Goal: Transaction & Acquisition: Purchase product/service

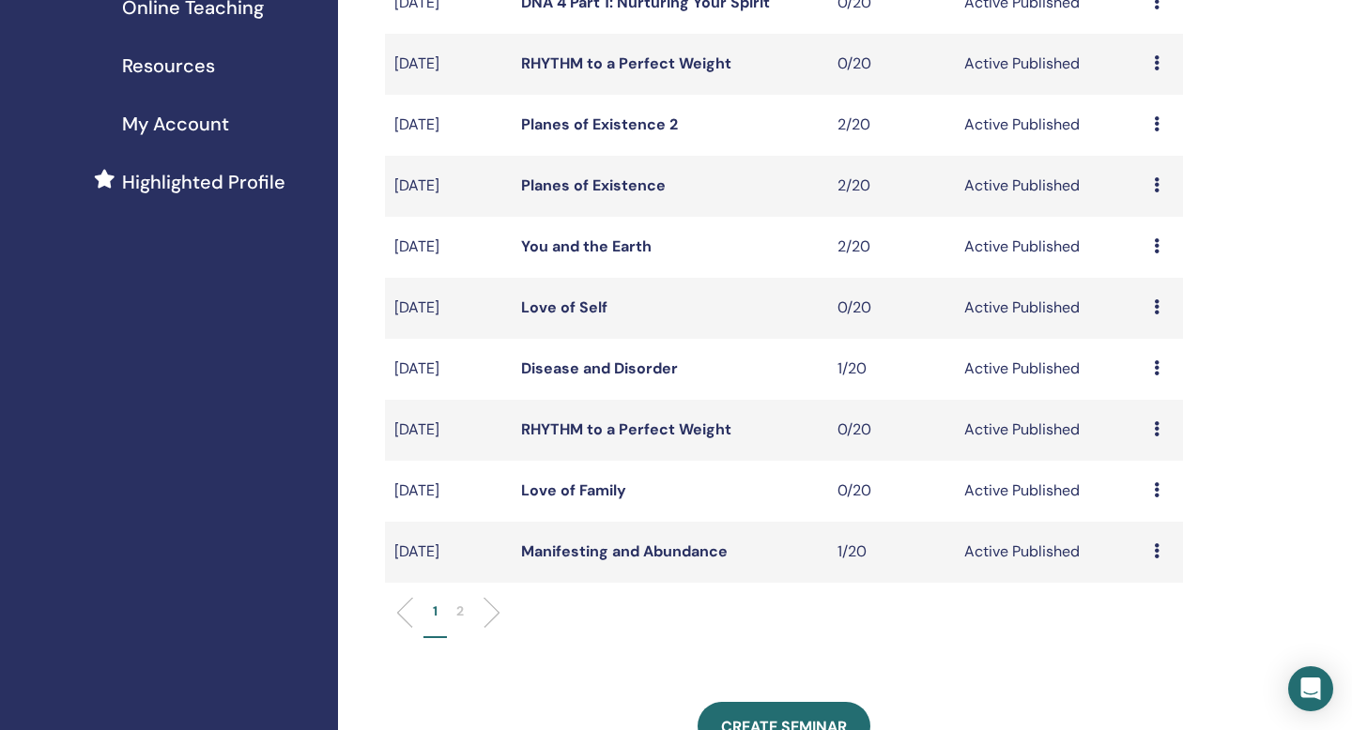
scroll to position [383, 0]
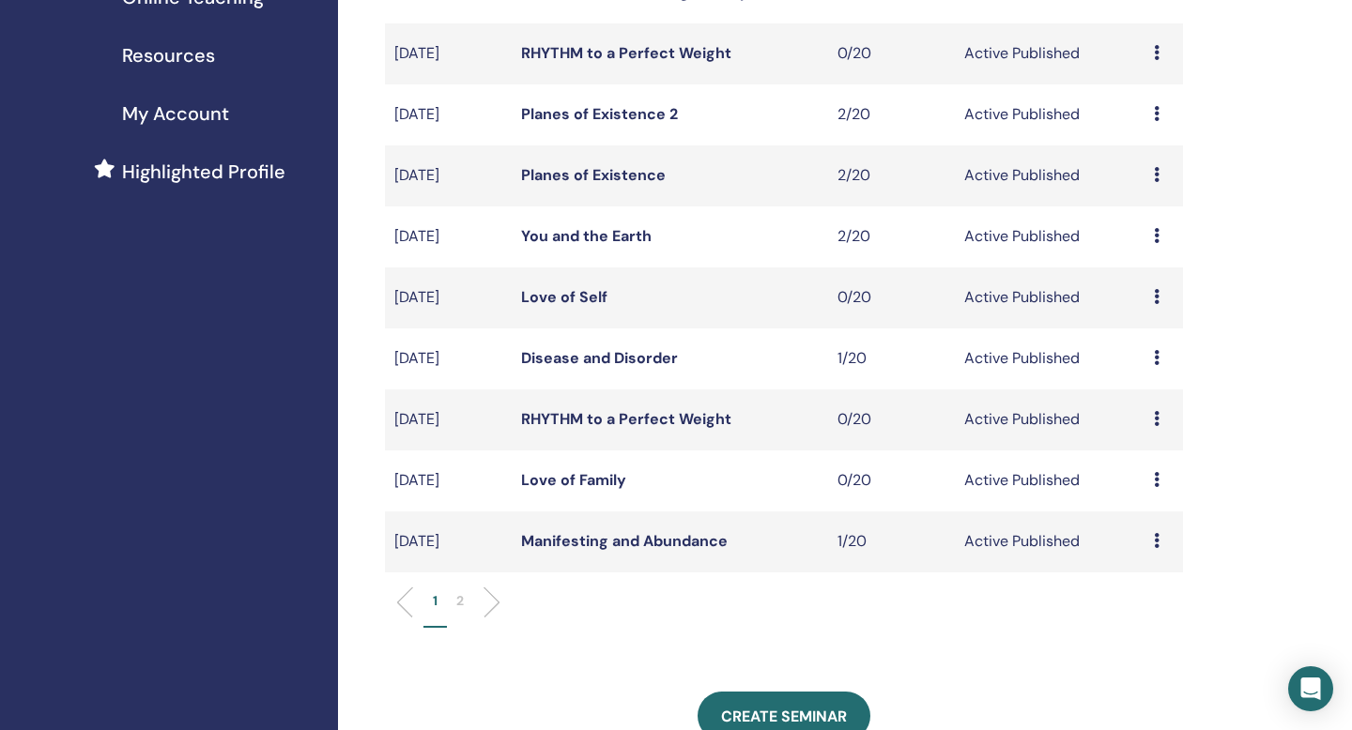
click at [652, 544] on link "Manifesting and Abundance" at bounding box center [624, 541] width 207 height 20
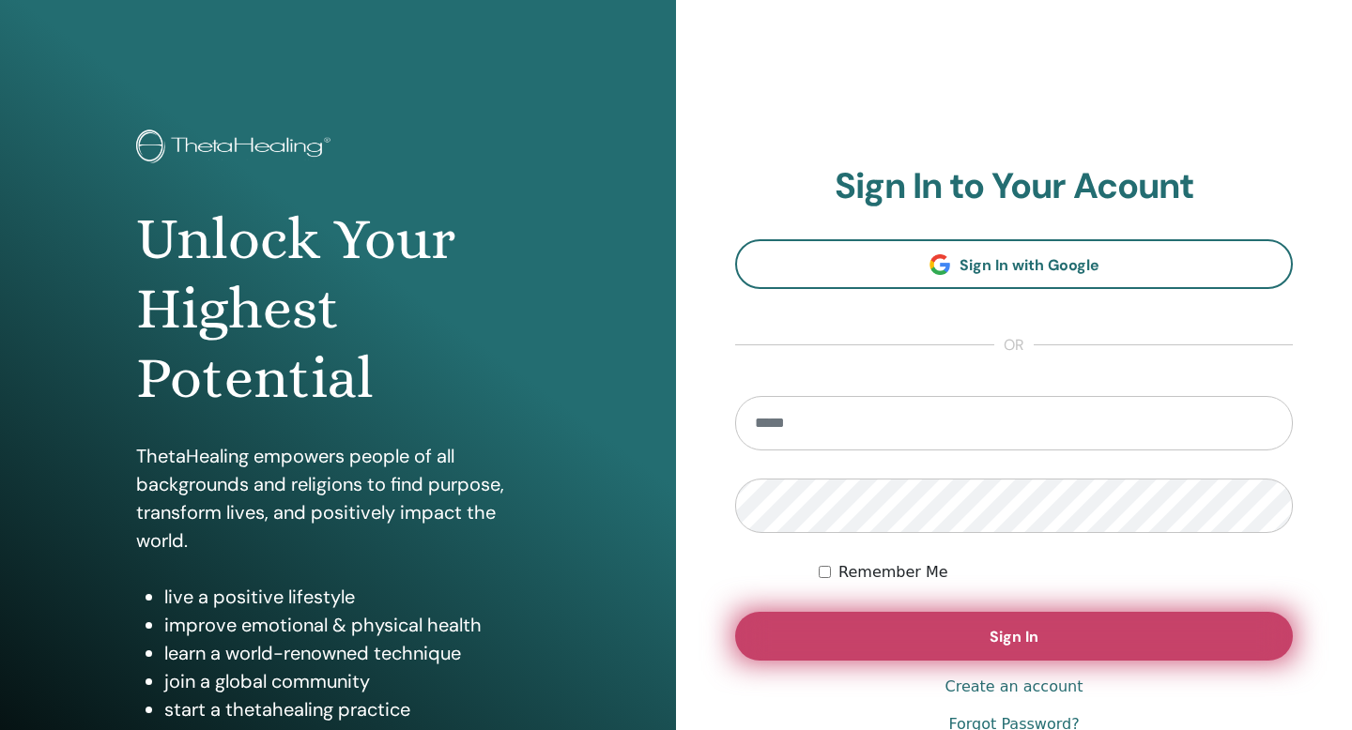
type input "**********"
click at [987, 632] on button "Sign In" at bounding box center [1014, 636] width 558 height 49
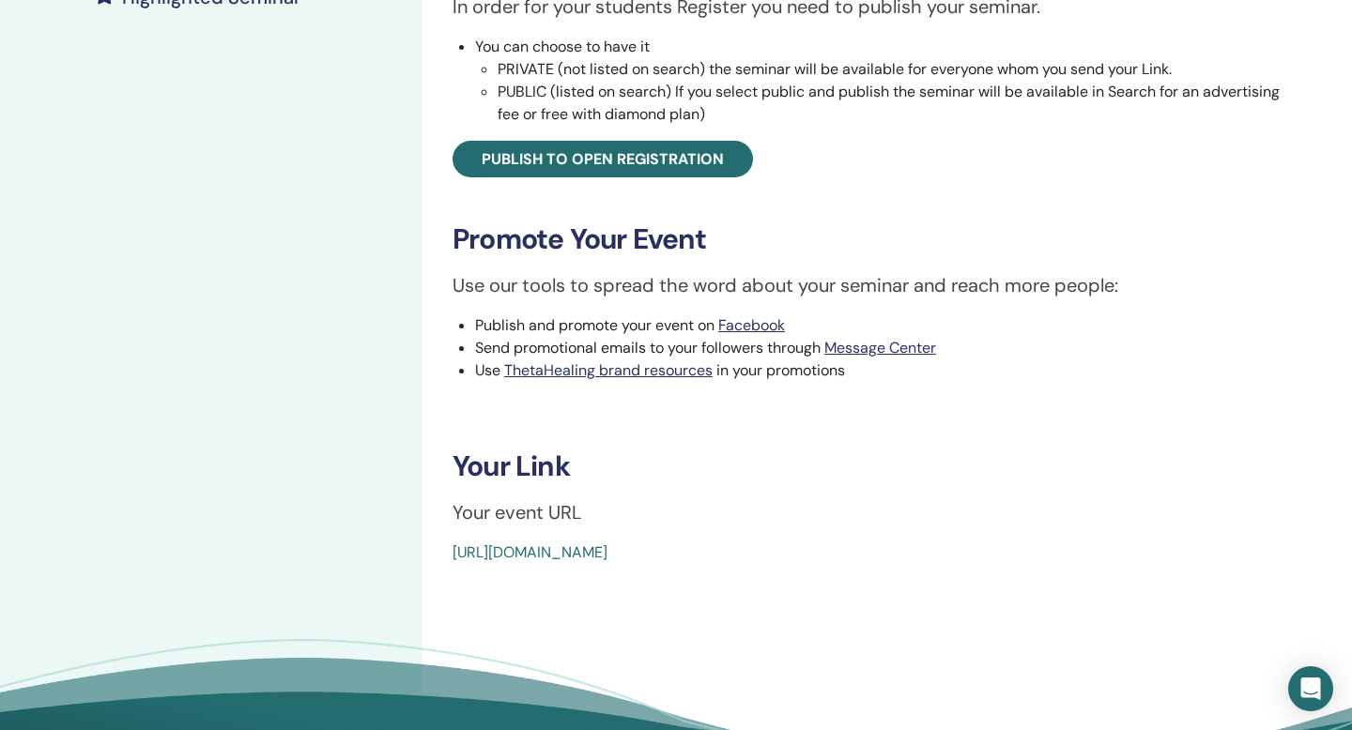
scroll to position [605, 0]
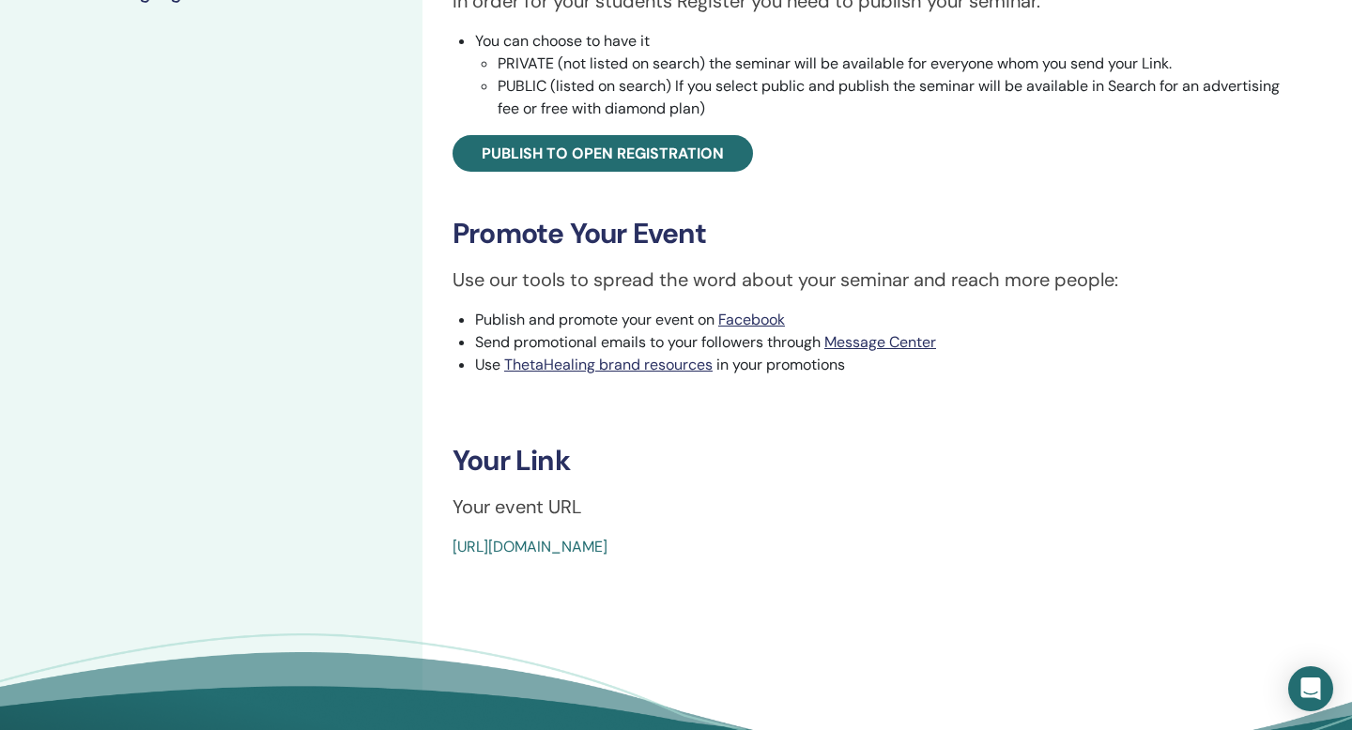
click at [607, 543] on link "[URL][DOMAIN_NAME]" at bounding box center [529, 547] width 155 height 20
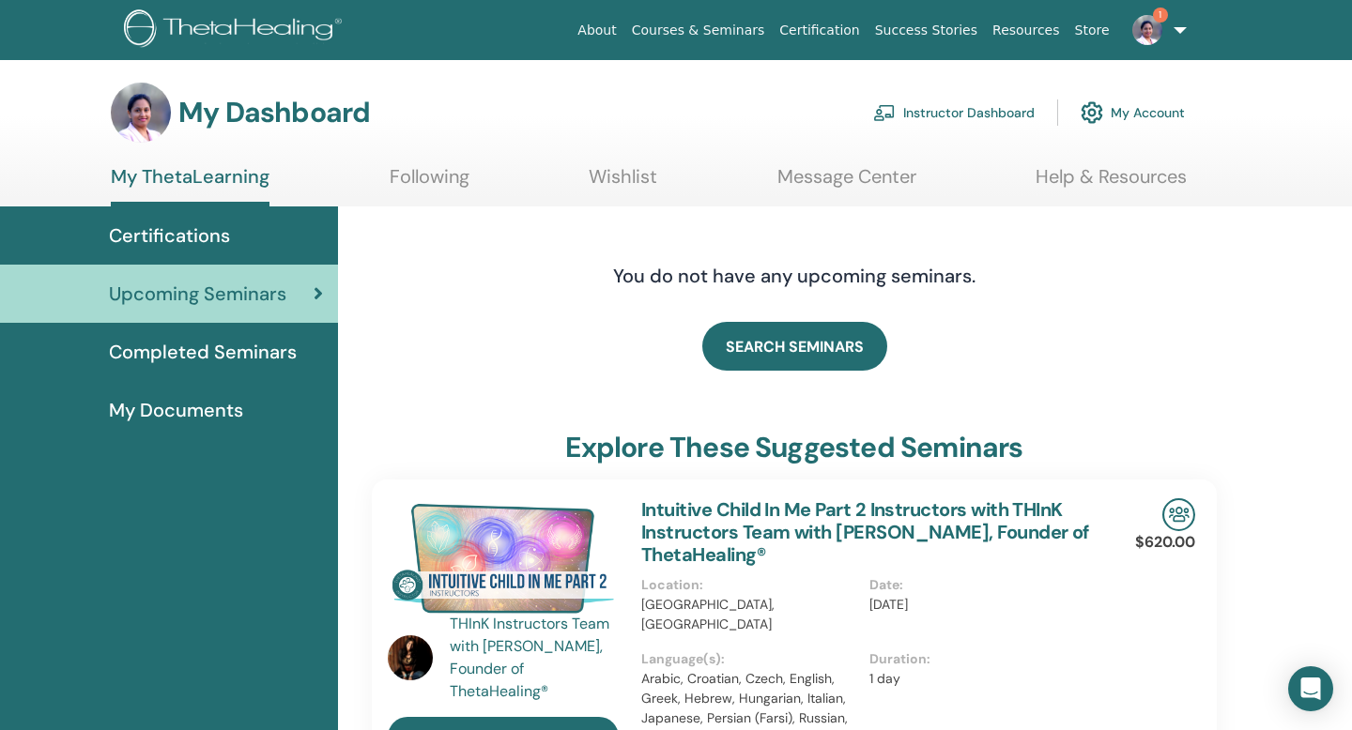
click at [962, 107] on link "Instructor Dashboard" at bounding box center [953, 112] width 161 height 41
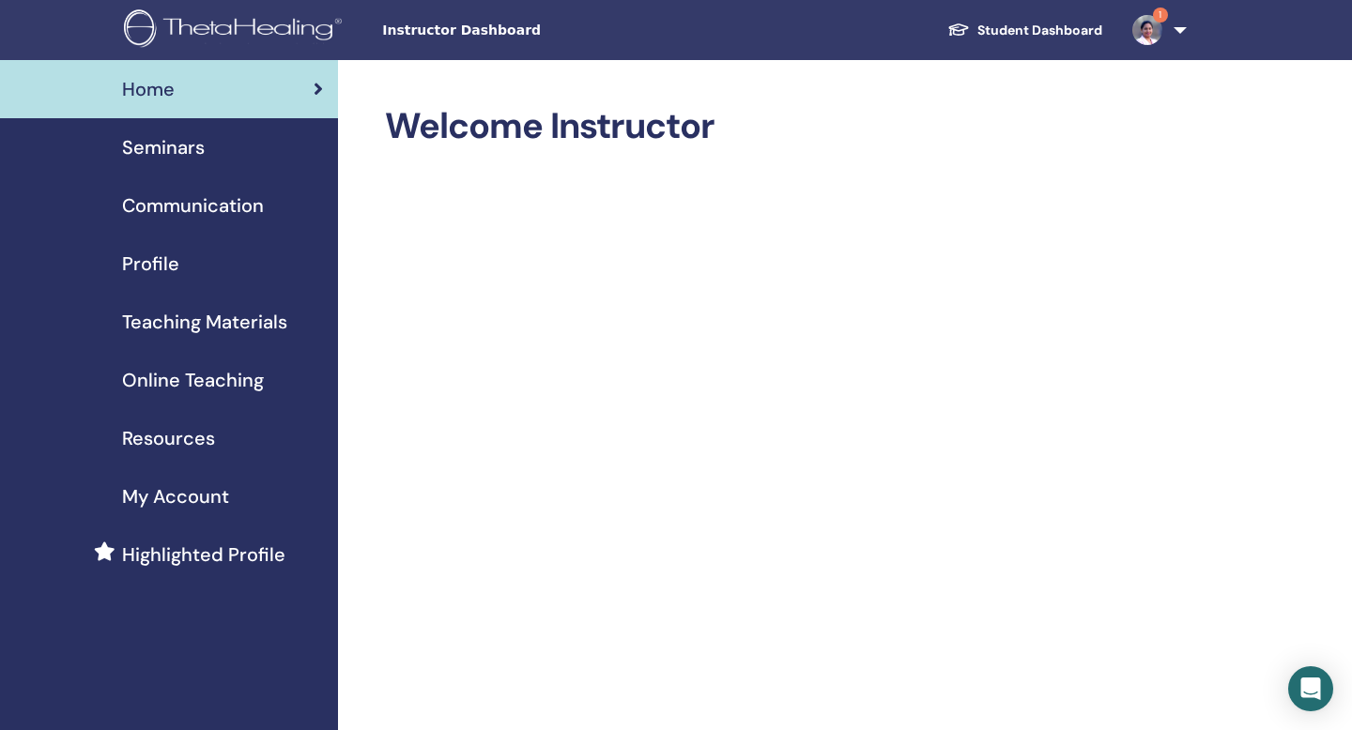
click at [161, 156] on span "Seminars" at bounding box center [163, 147] width 83 height 28
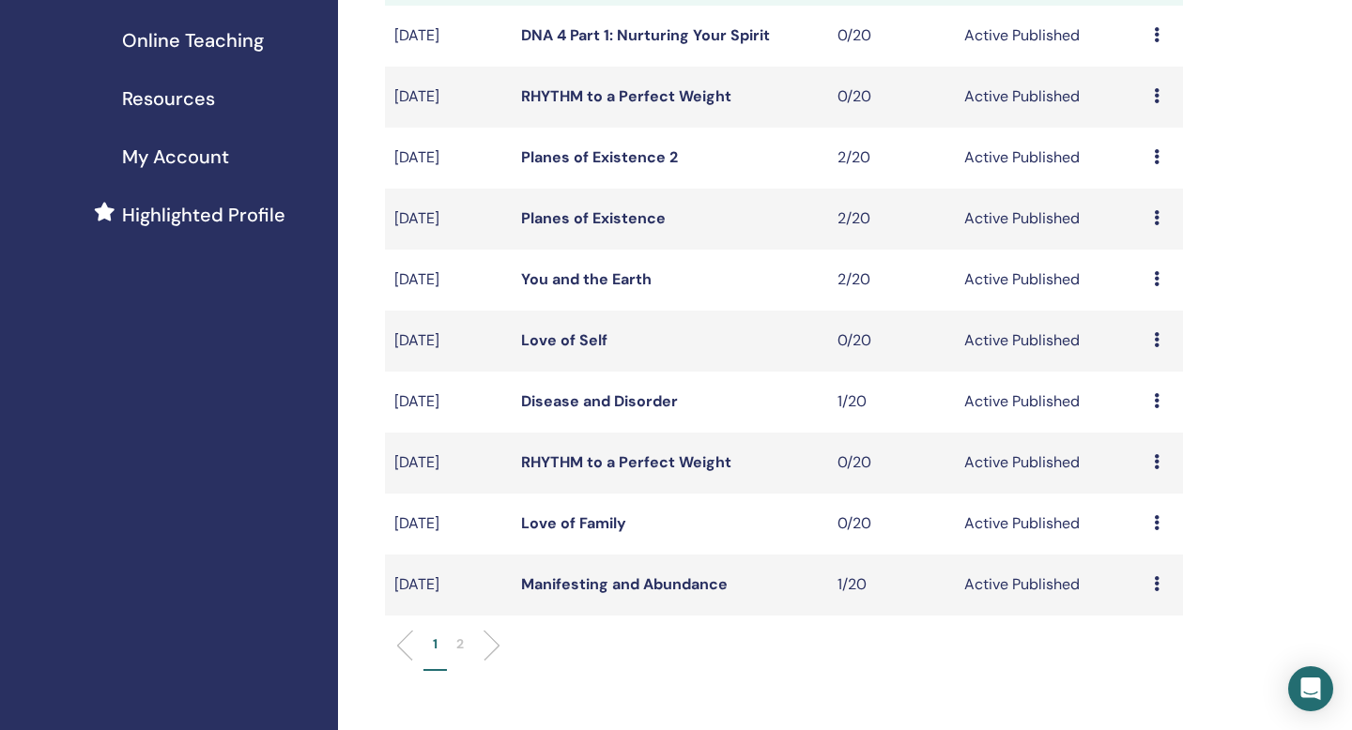
scroll to position [330, 0]
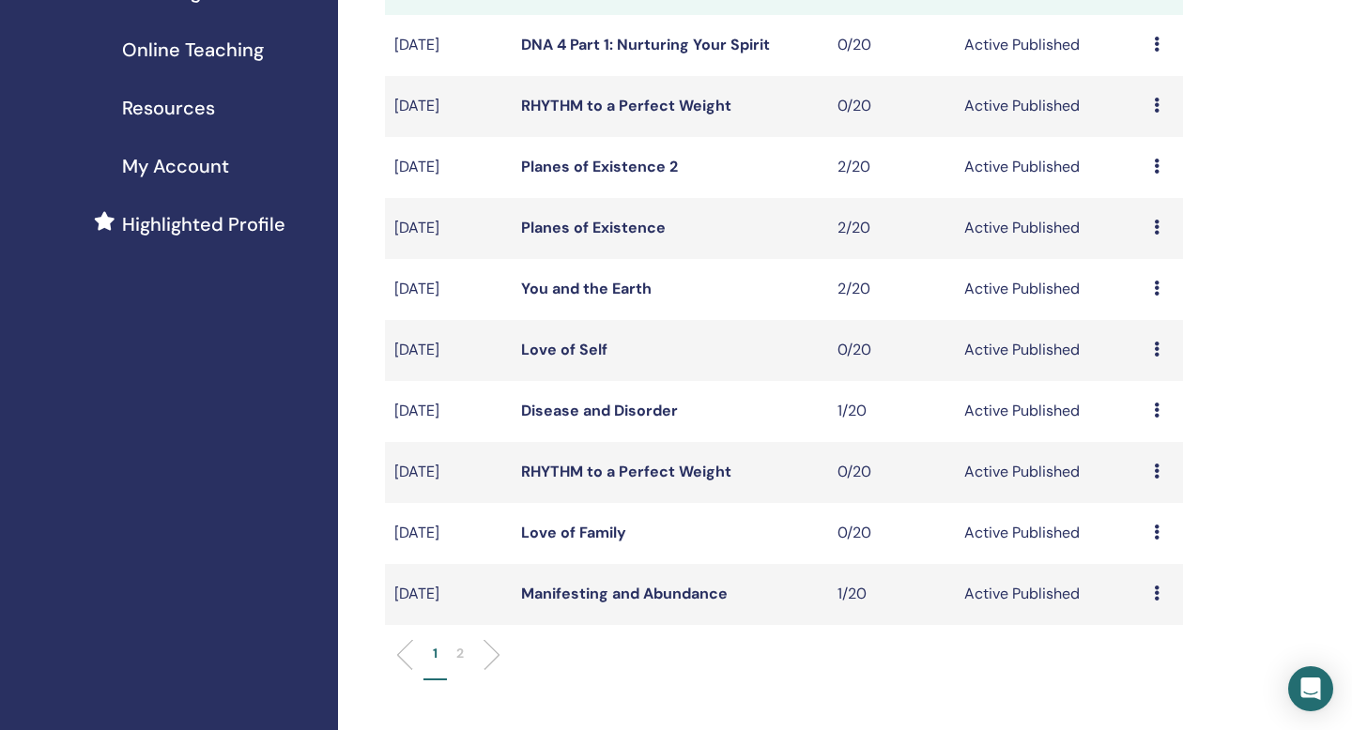
click at [660, 593] on link "Manifesting and Abundance" at bounding box center [624, 594] width 207 height 20
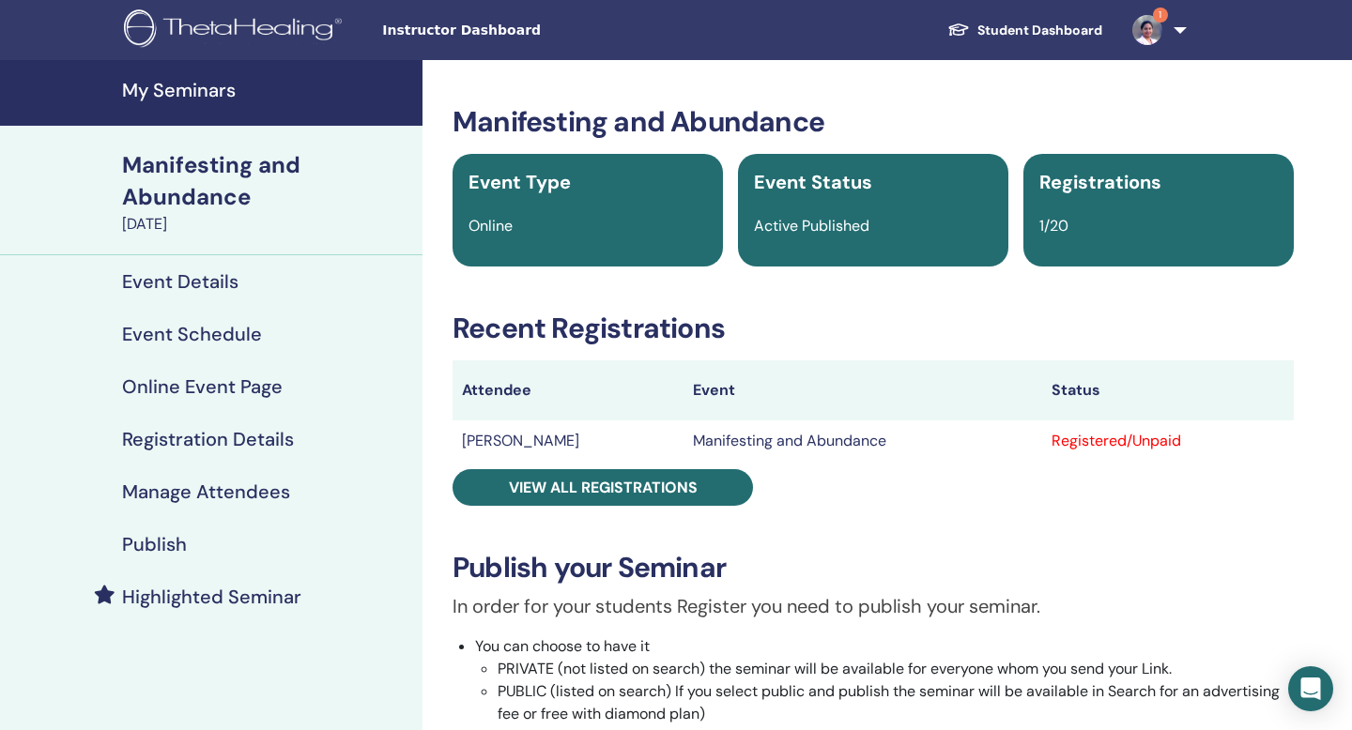
click at [251, 597] on h4 "Highlighted Seminar" at bounding box center [211, 597] width 179 height 23
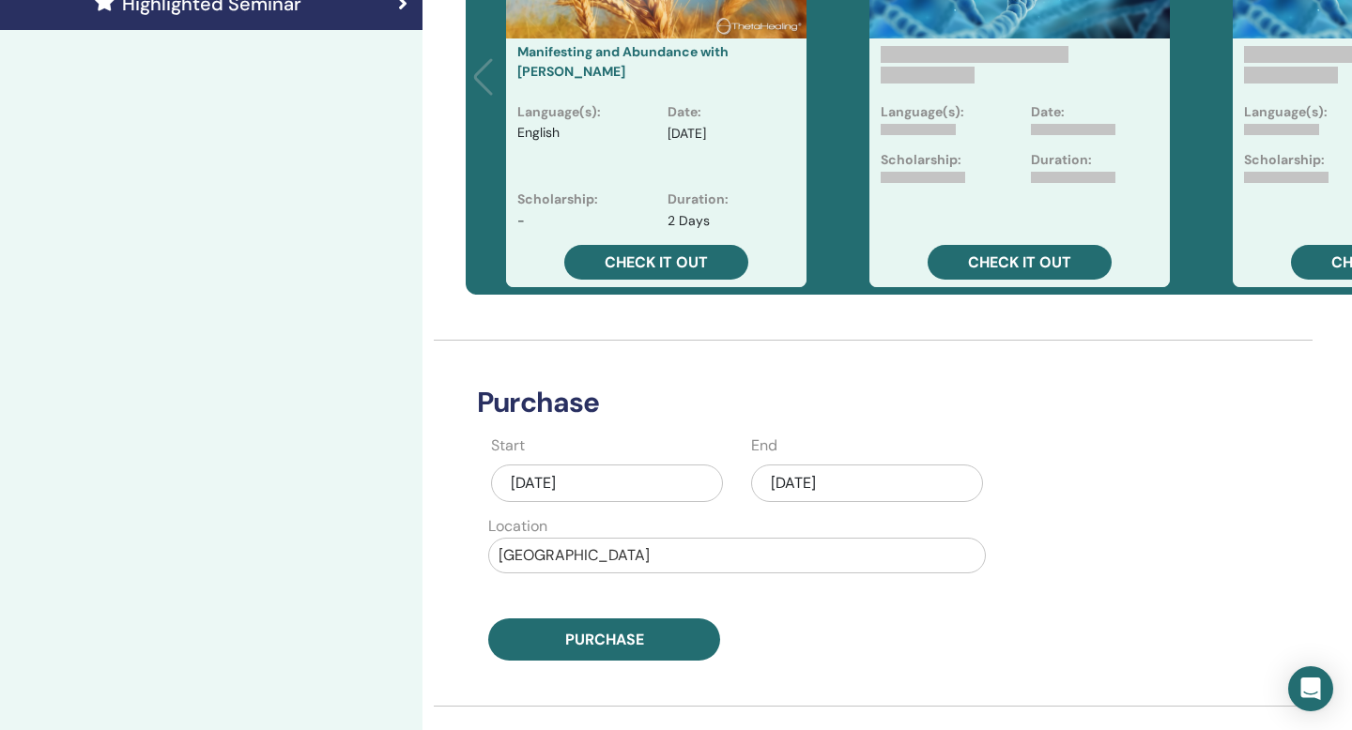
scroll to position [596, 0]
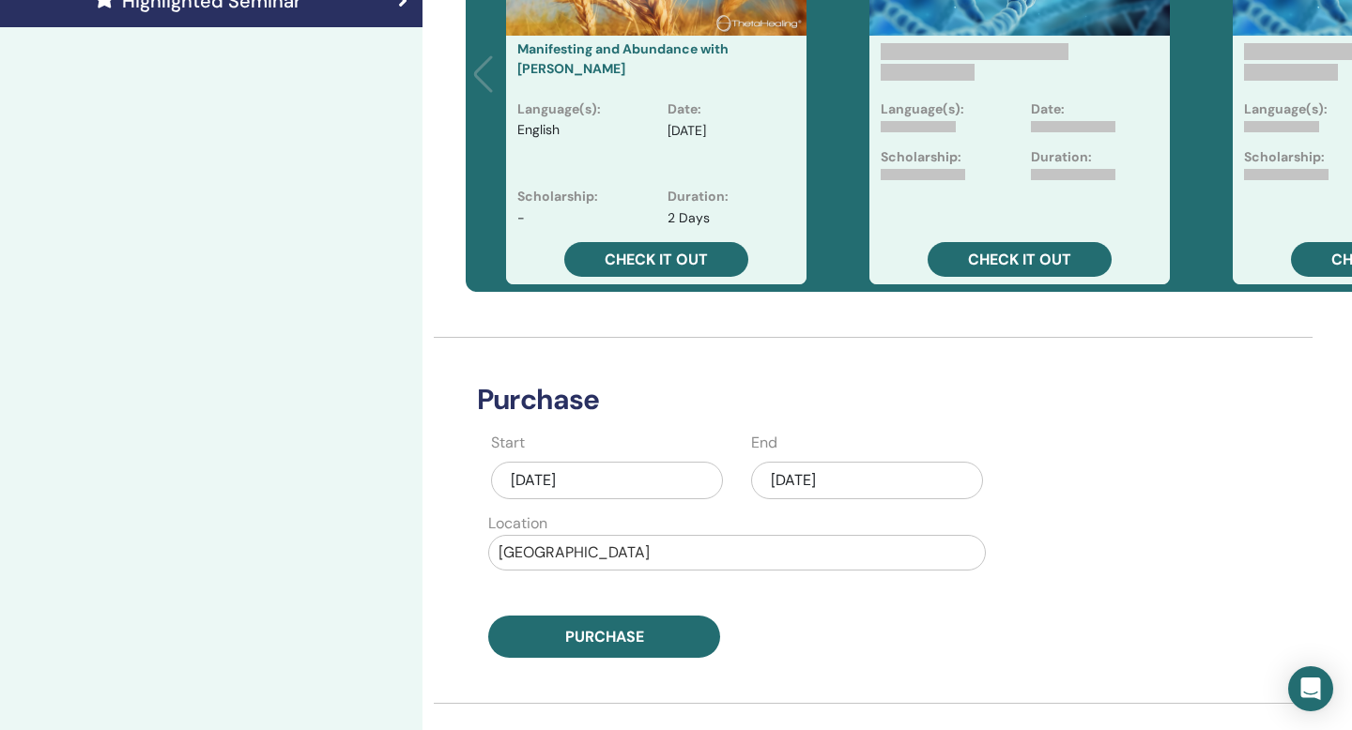
click at [846, 473] on div "[DATE]" at bounding box center [867, 481] width 232 height 38
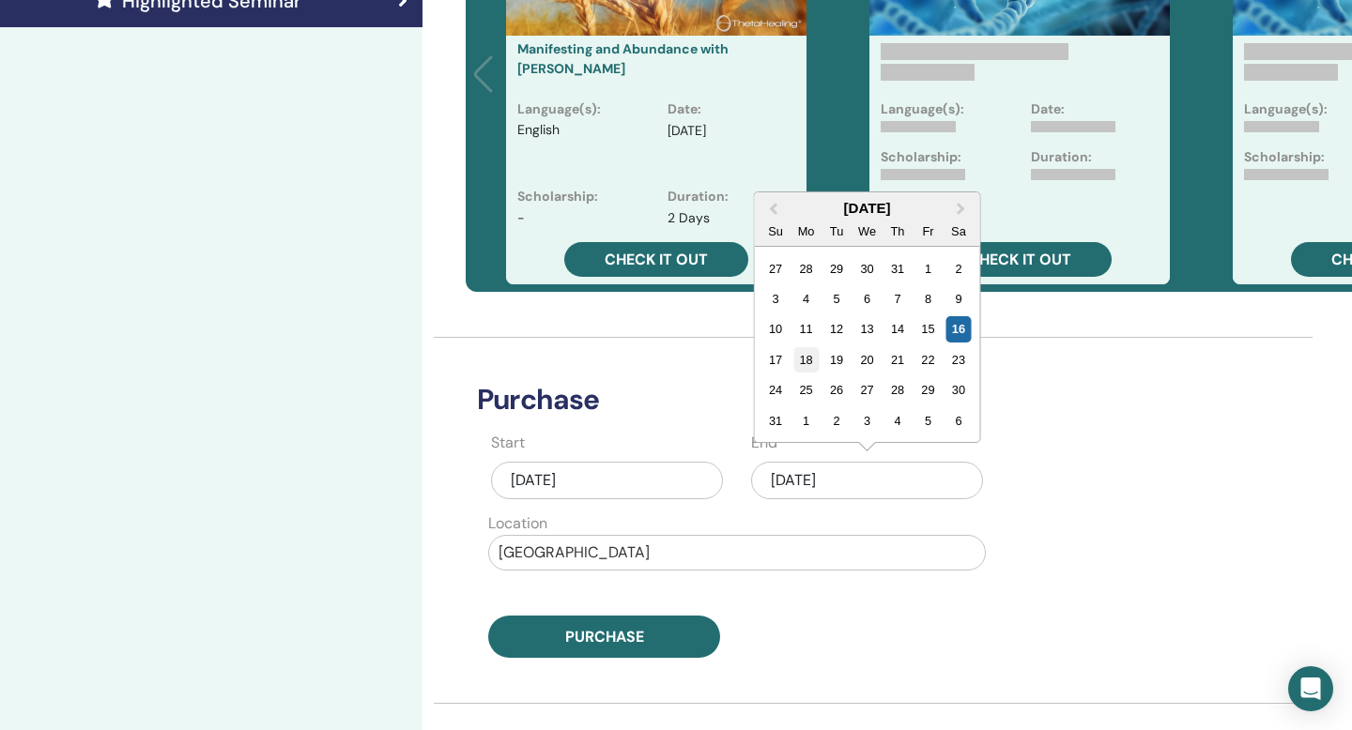
click at [814, 364] on div "18" at bounding box center [805, 359] width 25 height 25
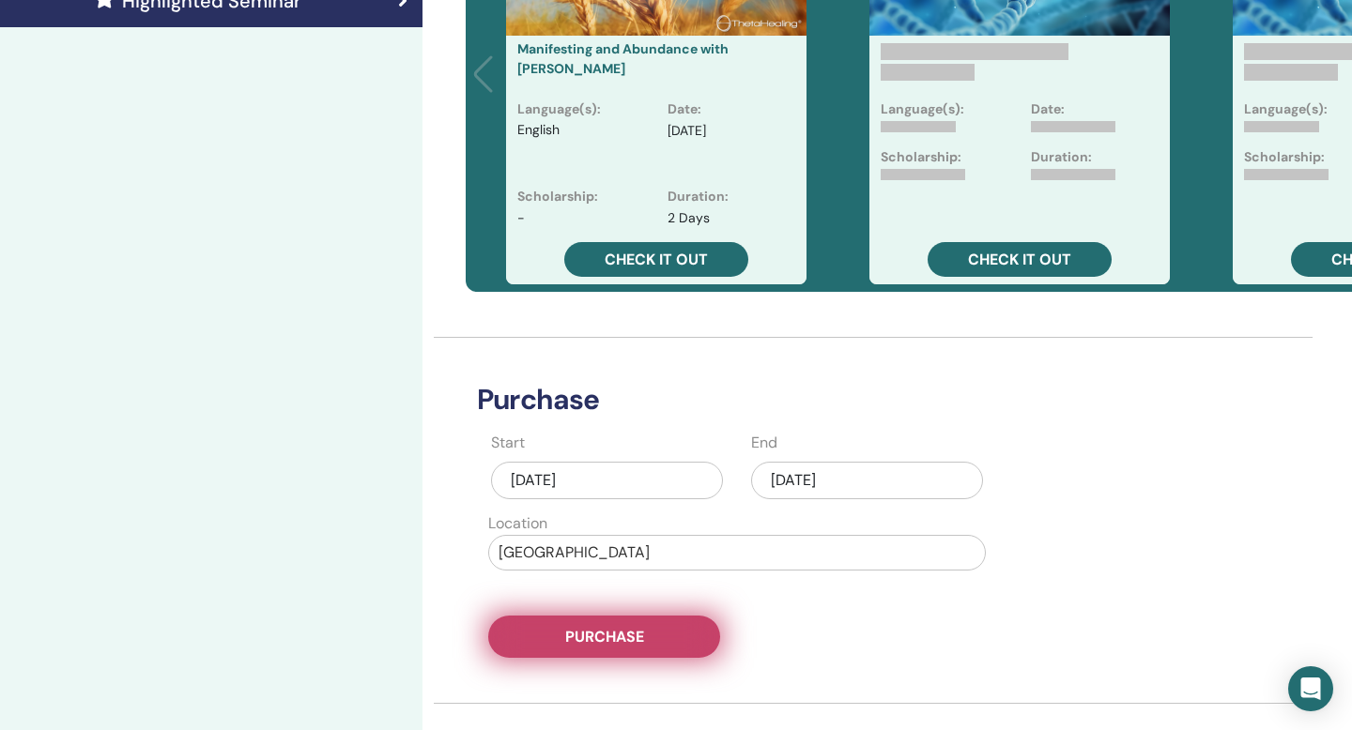
click at [635, 635] on span "Purchase" at bounding box center [604, 637] width 79 height 20
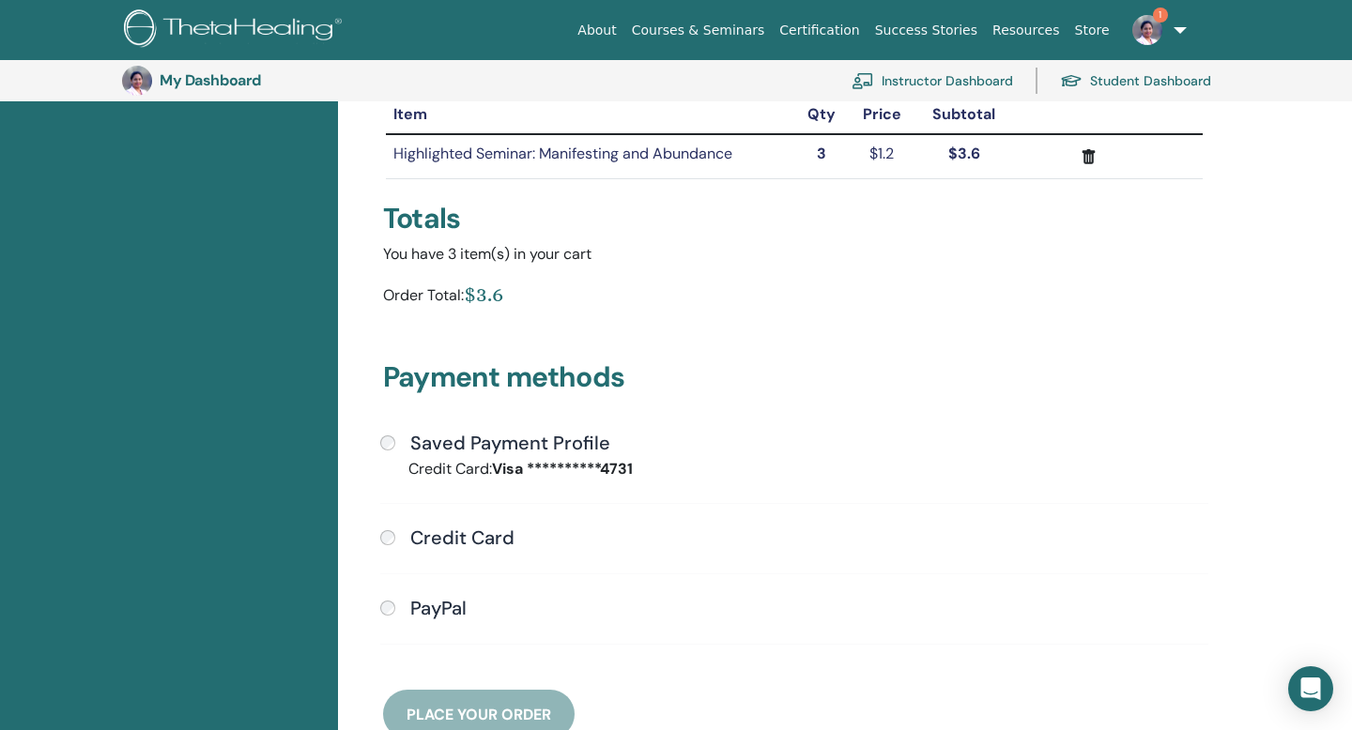
scroll to position [230, 0]
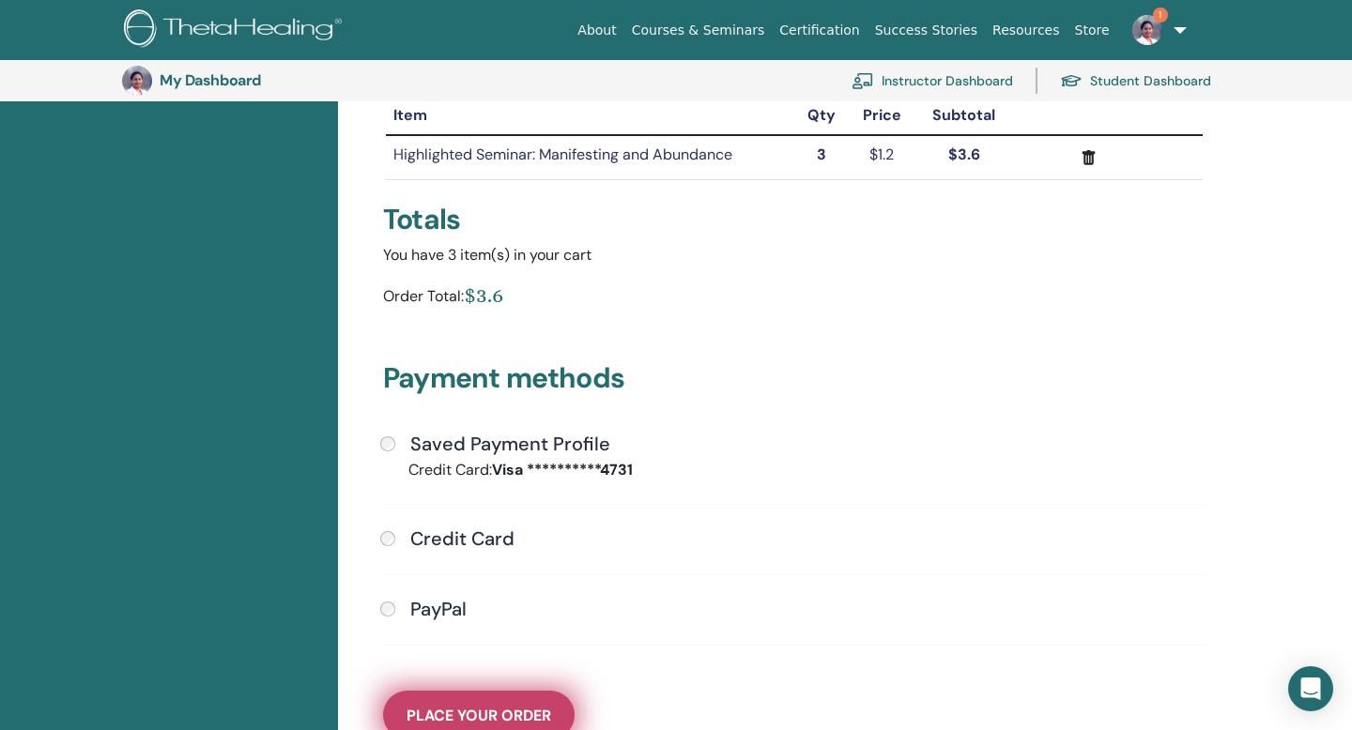
click at [455, 707] on span "Place Your Order" at bounding box center [478, 716] width 145 height 20
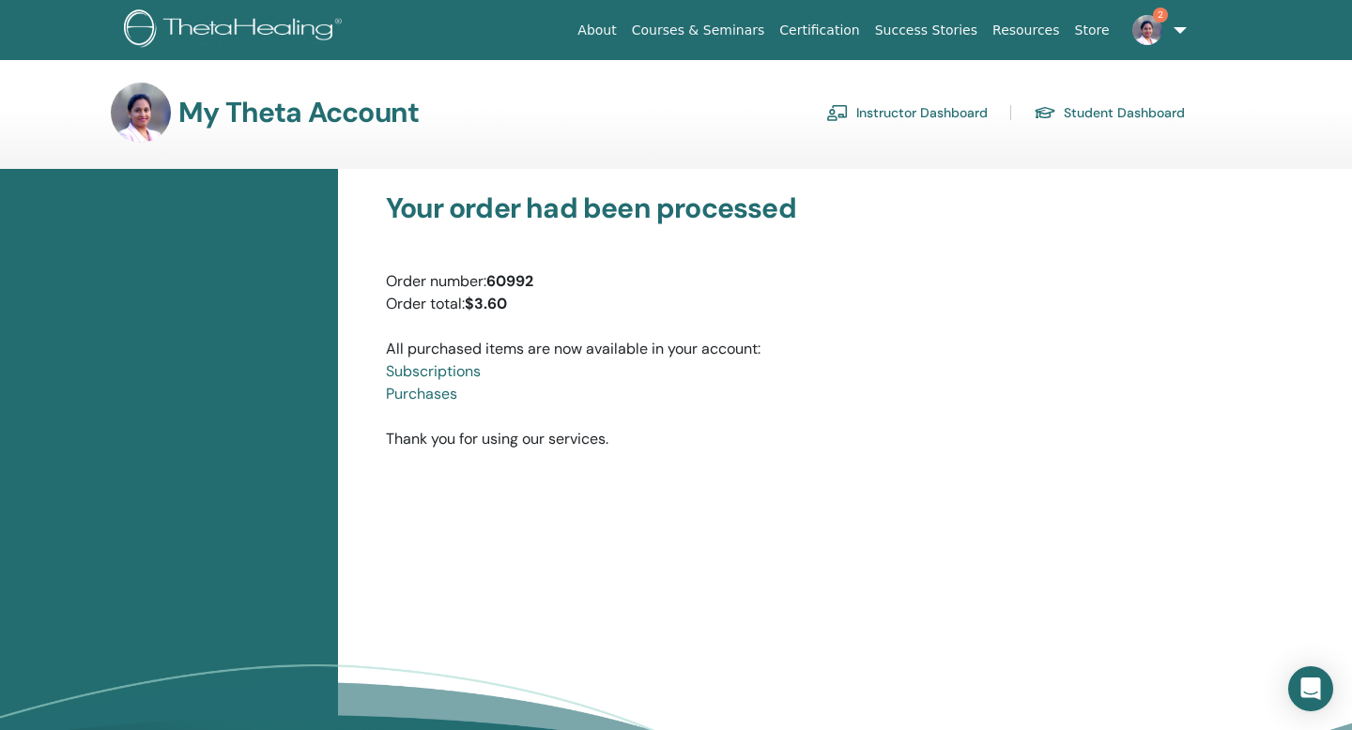
click at [900, 116] on link "Instructor Dashboard" at bounding box center [906, 113] width 161 height 30
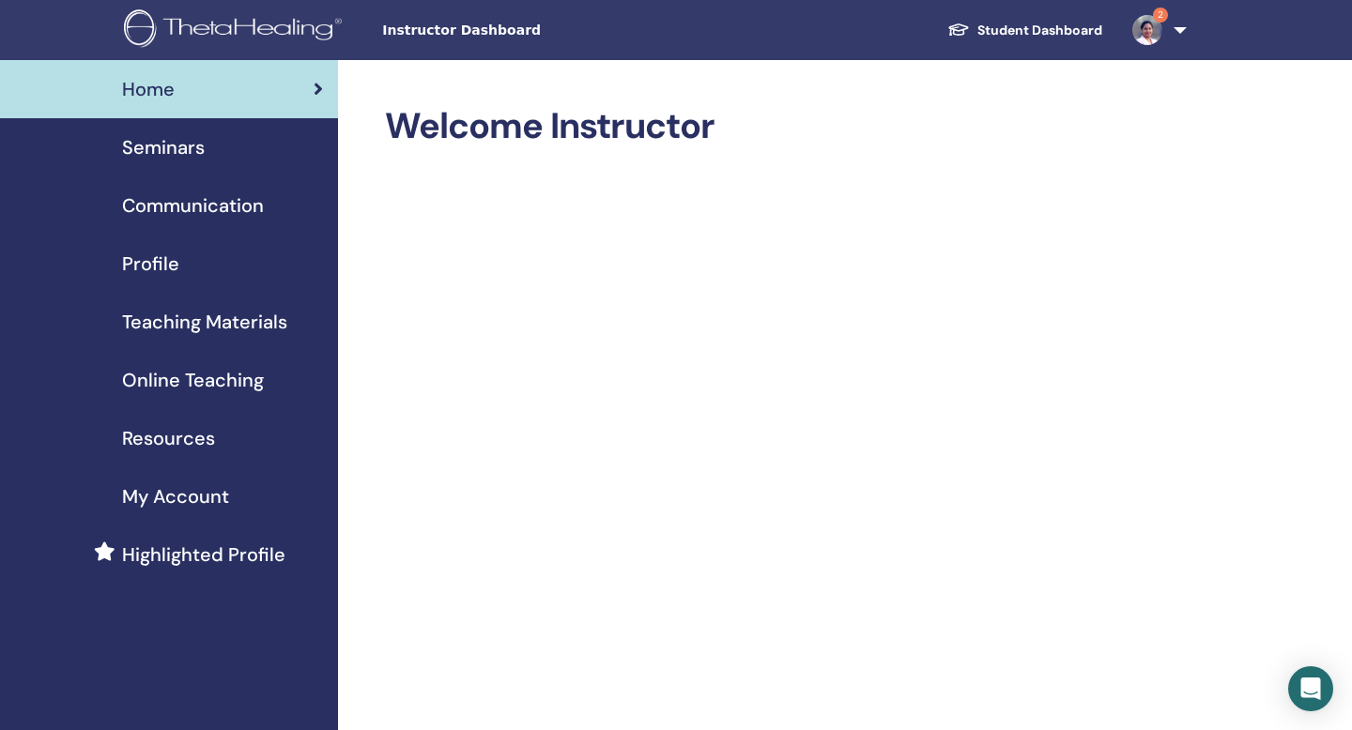
click at [184, 148] on span "Seminars" at bounding box center [163, 147] width 83 height 28
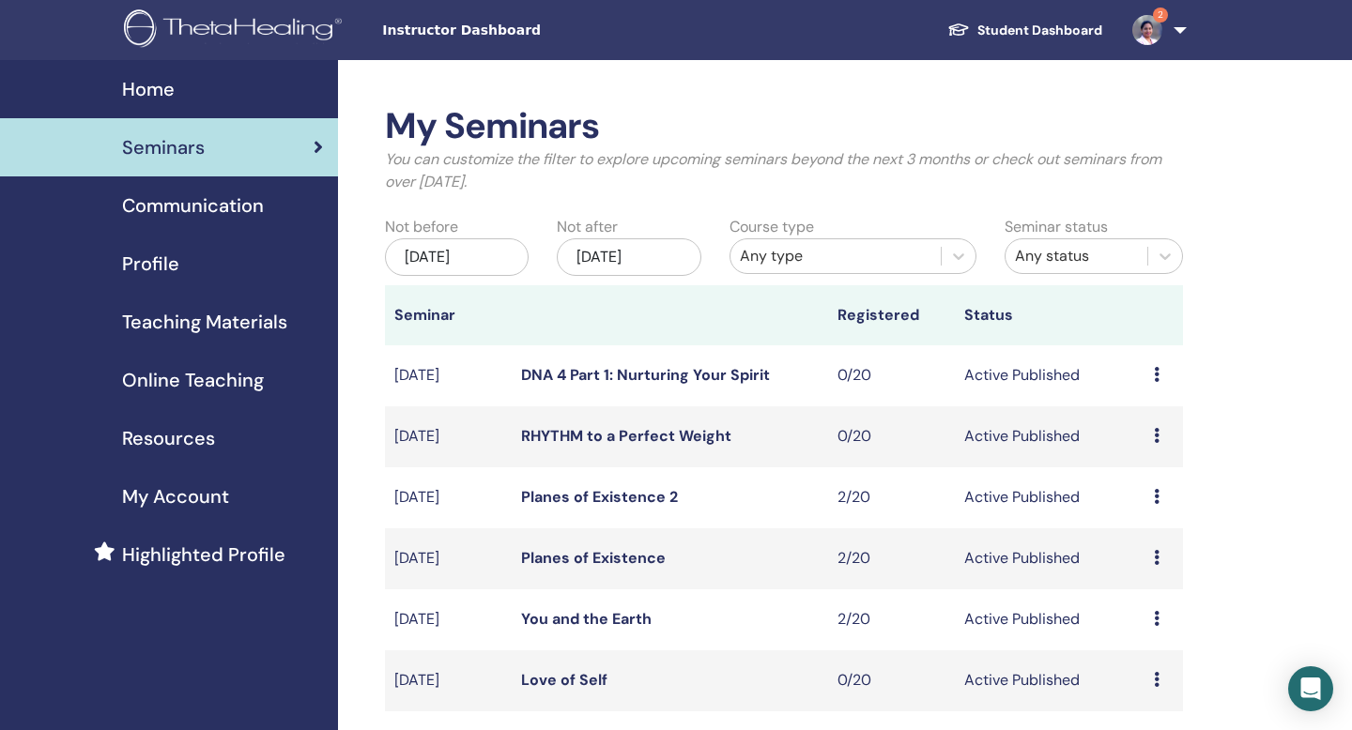
click at [135, 268] on span "Profile" at bounding box center [150, 264] width 57 height 28
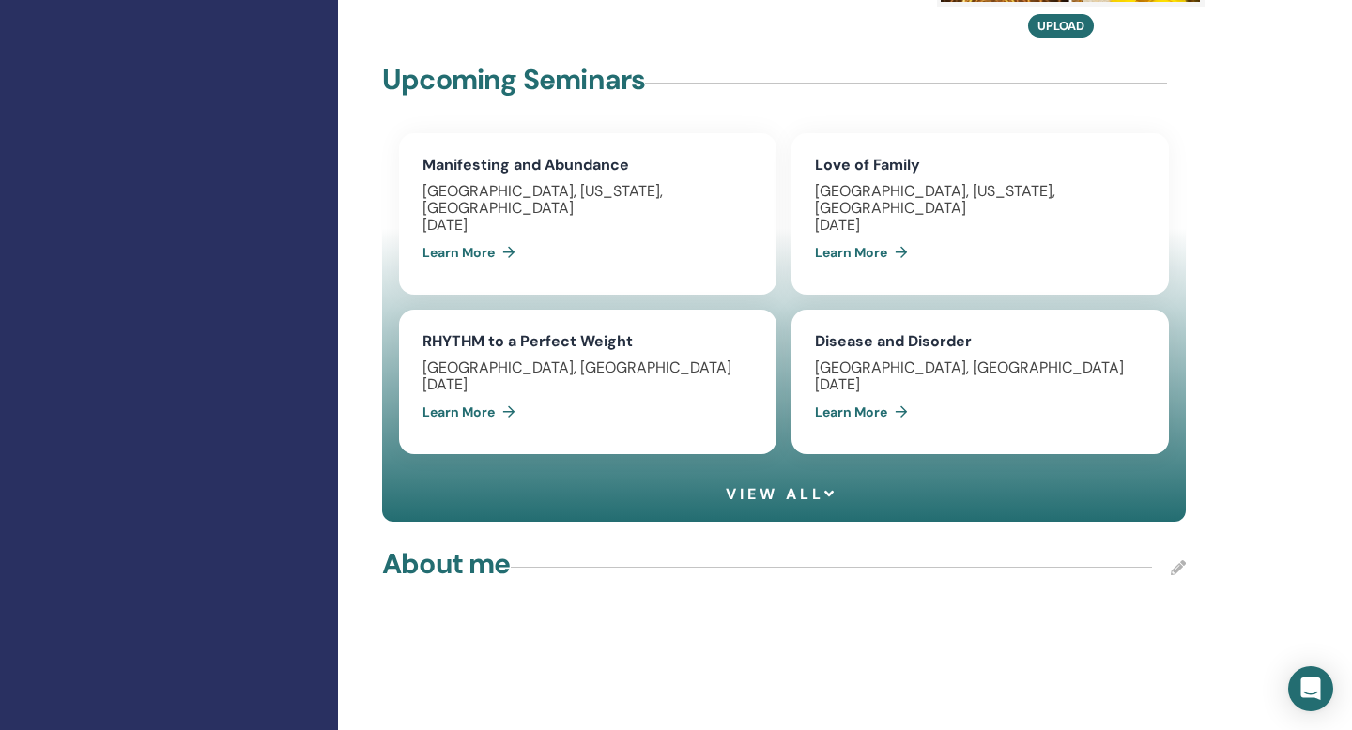
scroll to position [1425, 0]
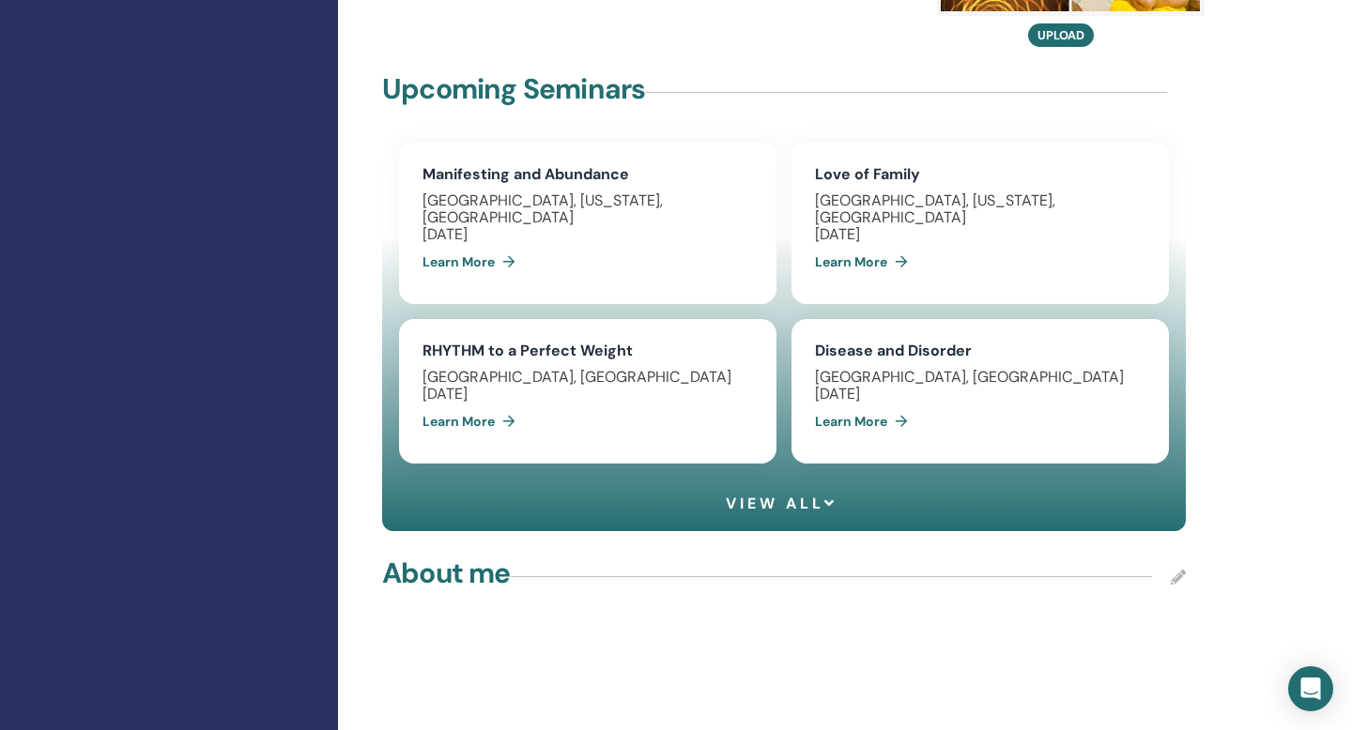
click at [811, 495] on span "View all" at bounding box center [782, 504] width 112 height 18
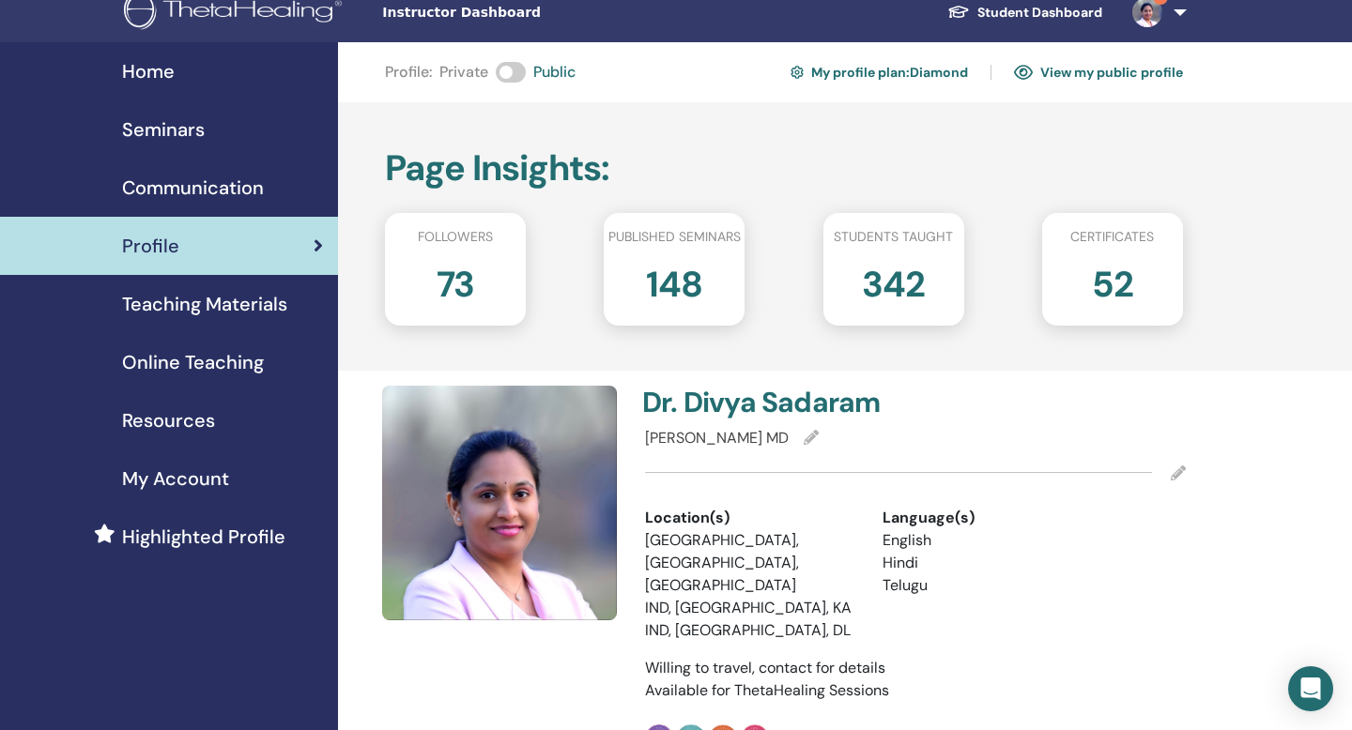
scroll to position [0, 0]
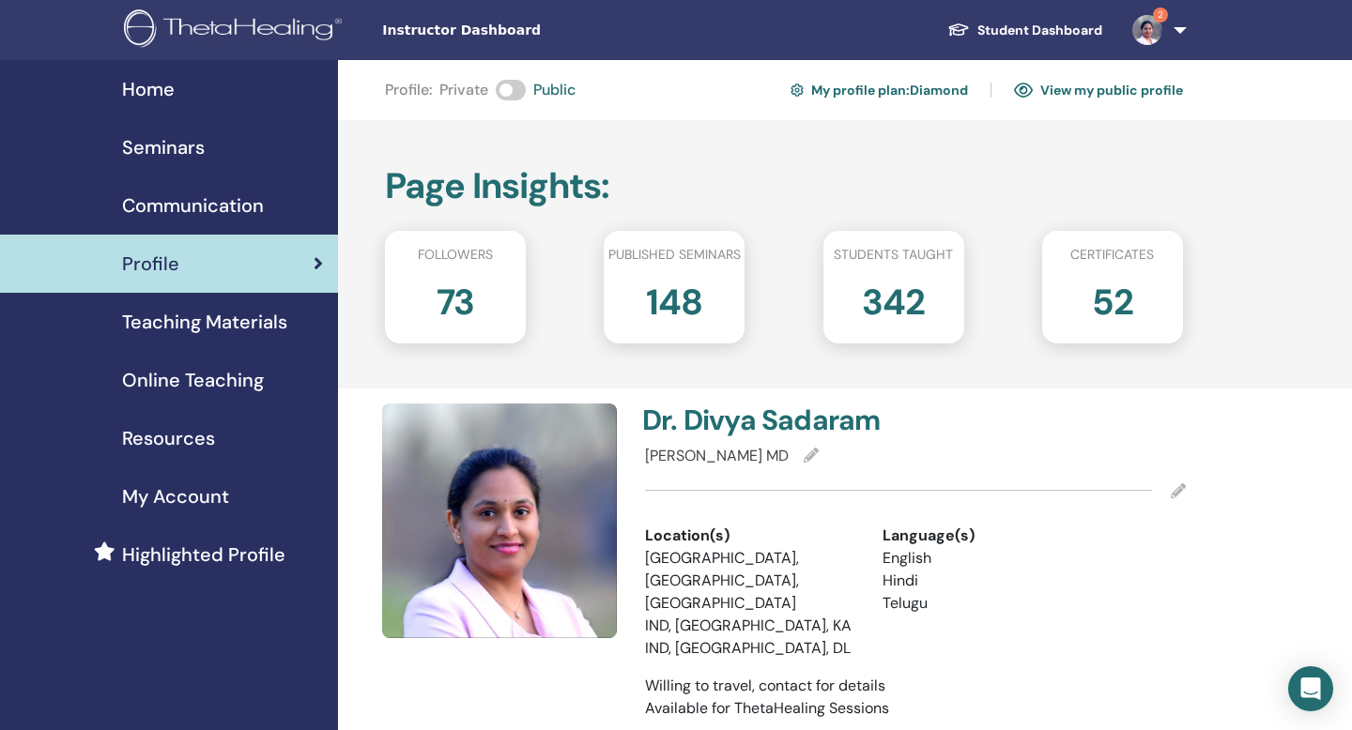
click at [1150, 29] on img at bounding box center [1147, 30] width 30 height 30
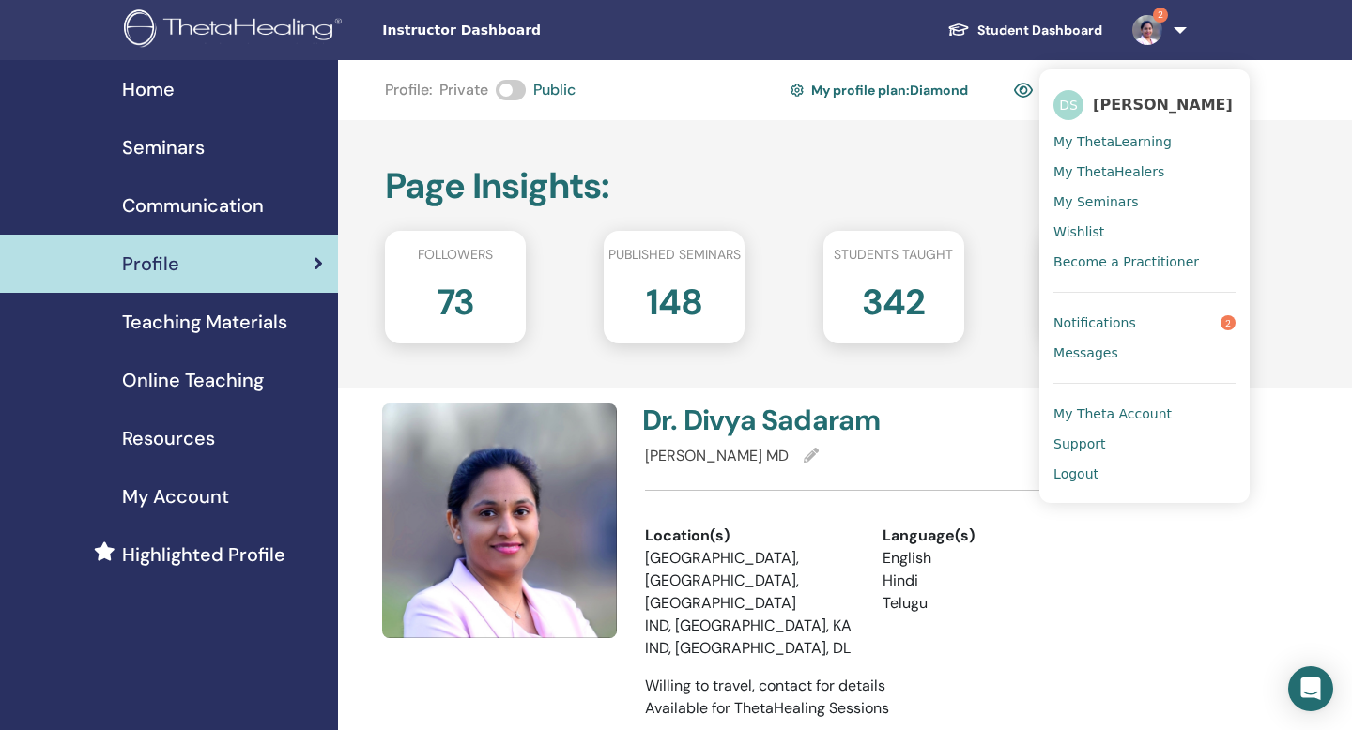
click at [1084, 324] on span "Notifications" at bounding box center [1094, 322] width 83 height 17
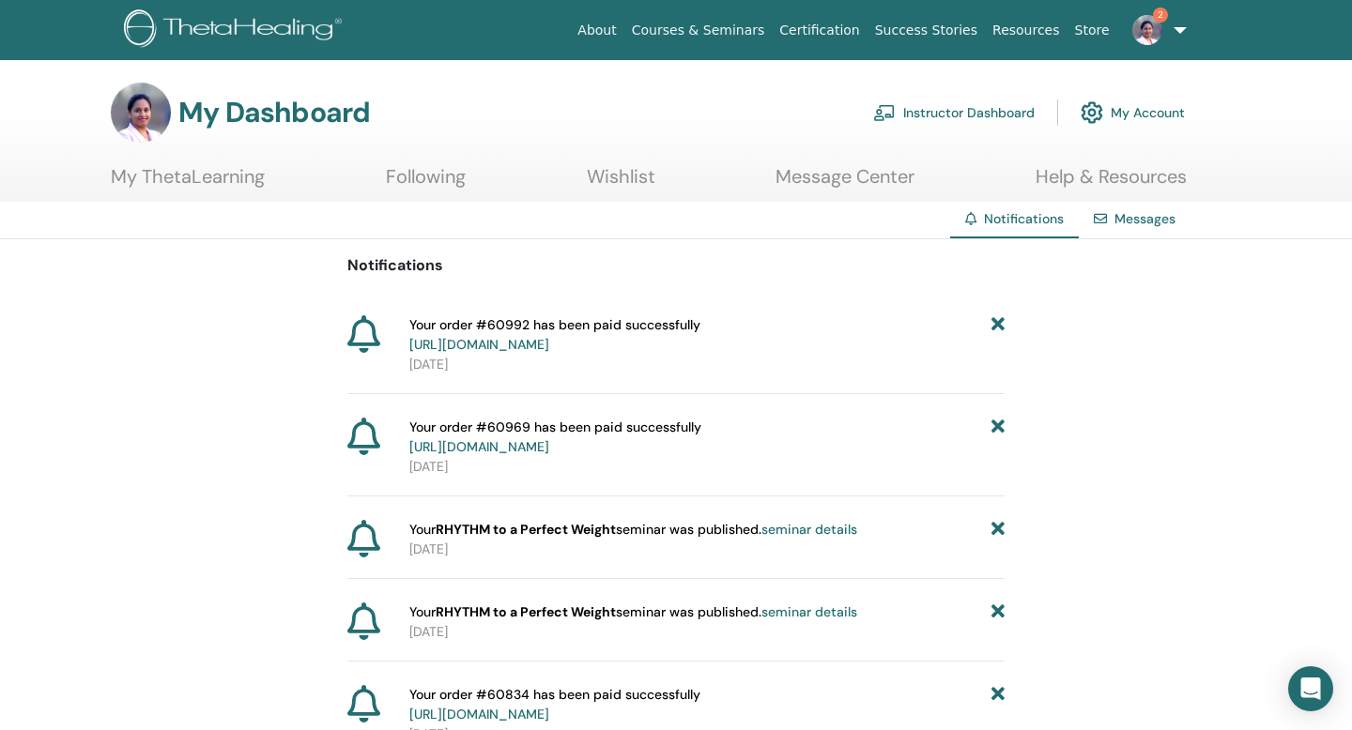
click at [956, 110] on link "Instructor Dashboard" at bounding box center [953, 112] width 161 height 41
